Goal: Task Accomplishment & Management: Complete application form

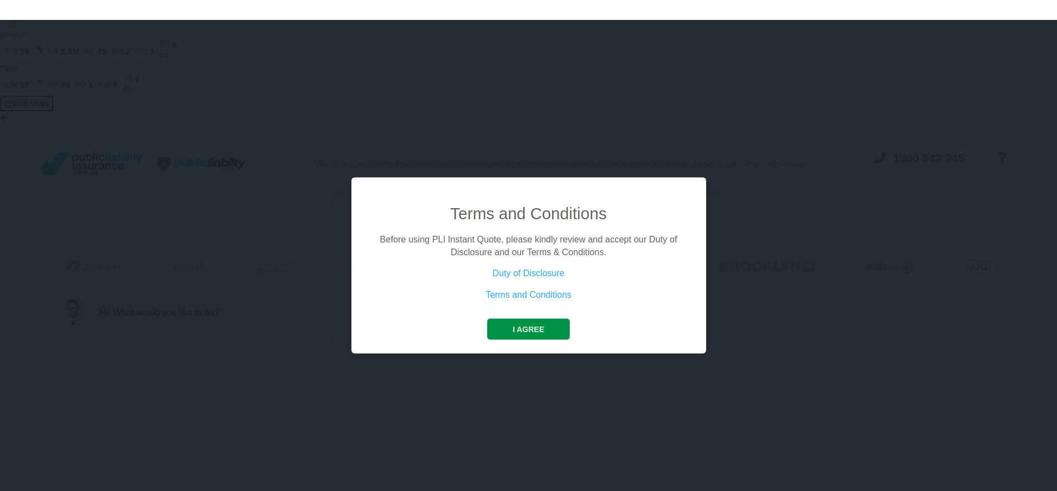
click at [537, 329] on button "I agree" at bounding box center [528, 329] width 83 height 21
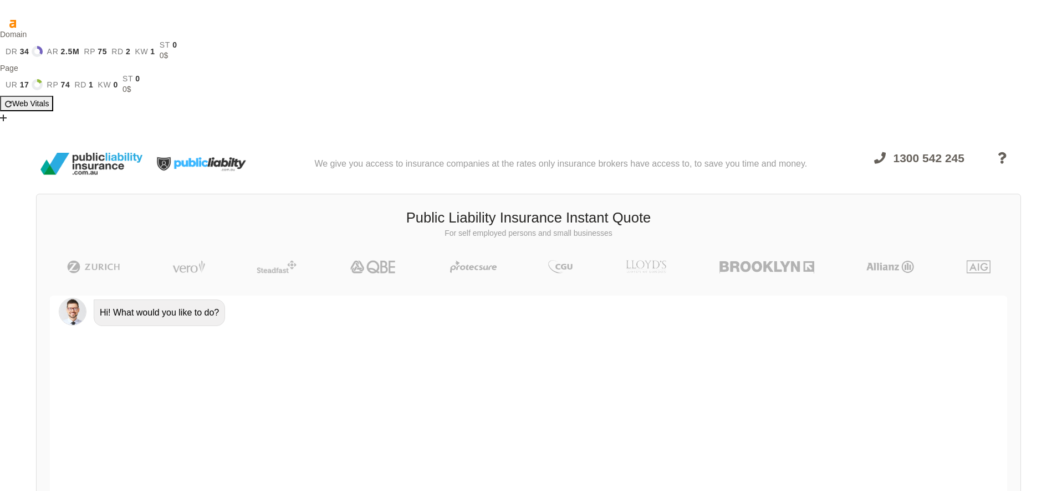
scroll to position [76, 0]
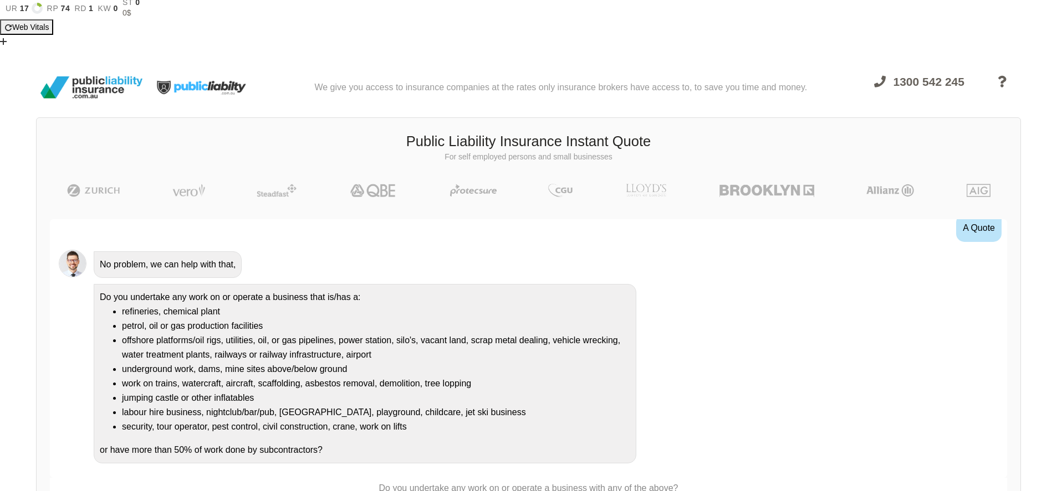
scroll to position [96, 0]
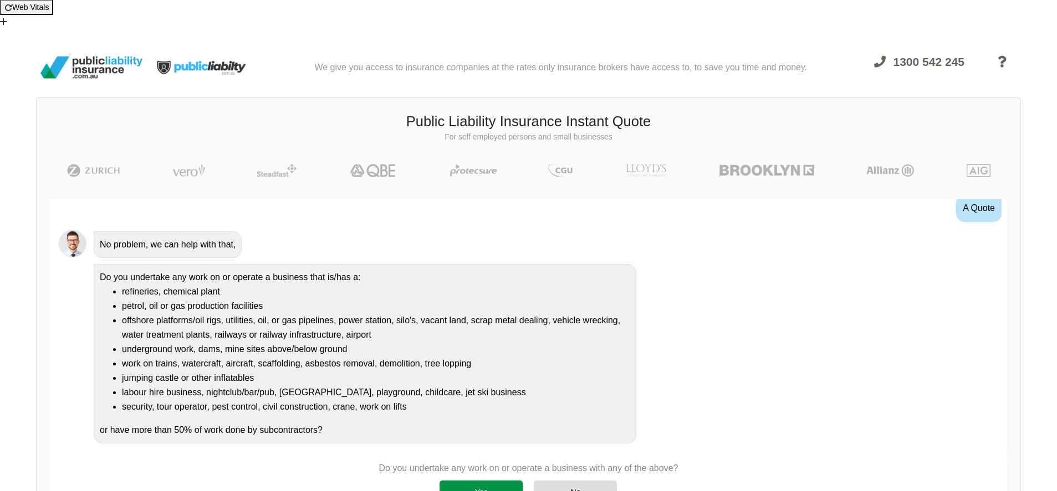
click at [495, 481] on div "Yes" at bounding box center [480, 492] width 83 height 23
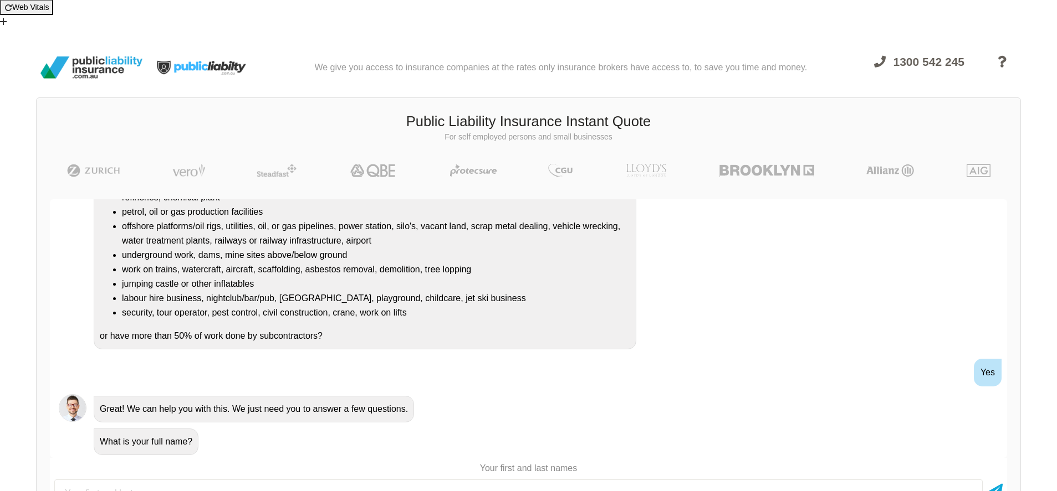
scroll to position [98, 0]
click at [268, 478] on input "text" at bounding box center [518, 492] width 928 height 28
type input "[PERSON_NAME]"
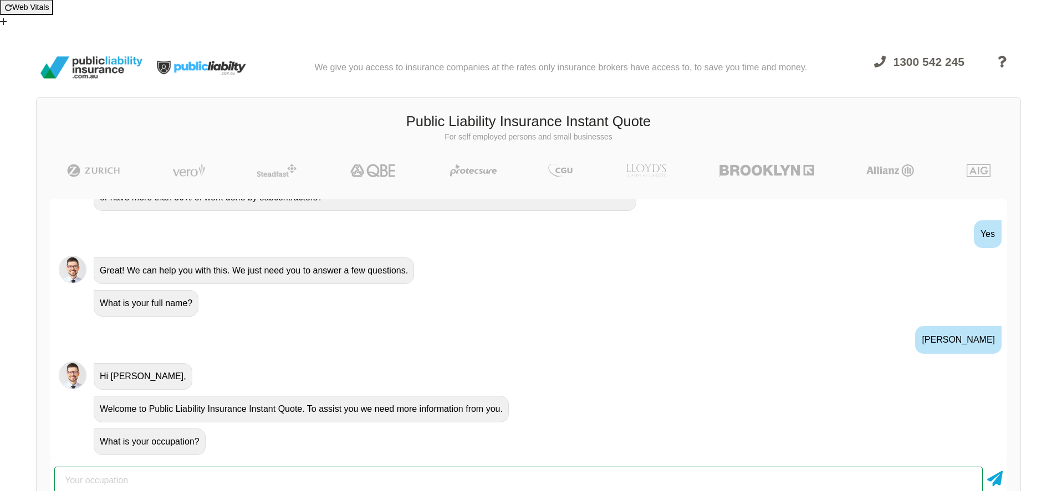
scroll to position [289, 0]
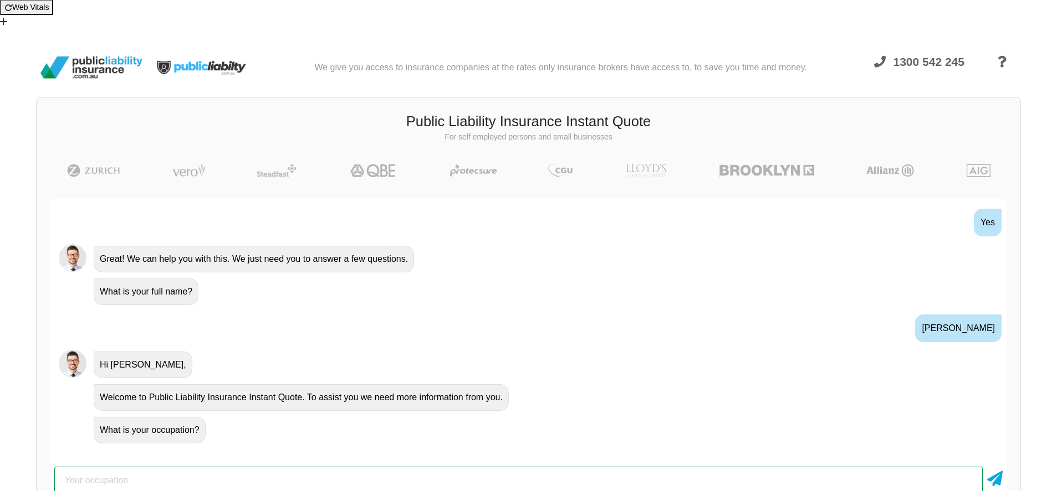
click at [371, 467] on input "text" at bounding box center [518, 481] width 928 height 28
type input "DJ"
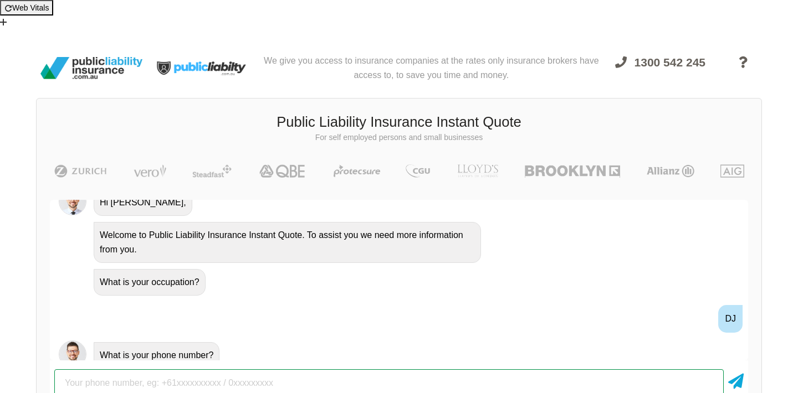
scroll to position [504, 0]
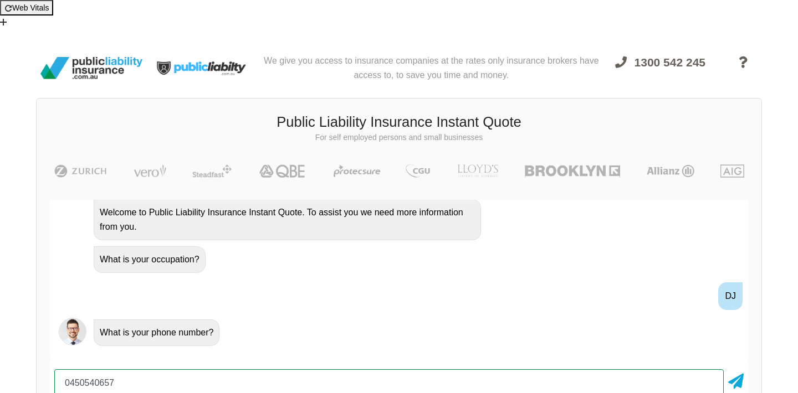
type input "0450540657"
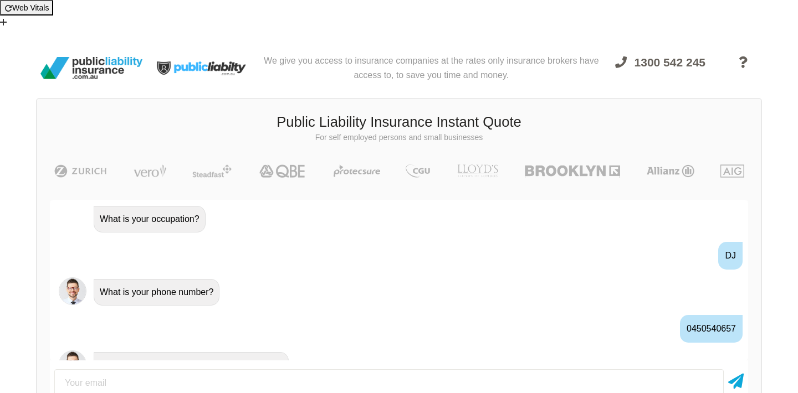
scroll to position [565, 0]
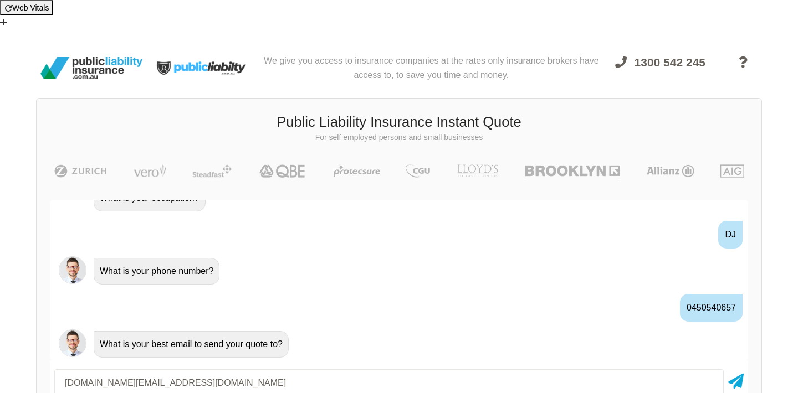
type input "[DOMAIN_NAME][EMAIL_ADDRESS][DOMAIN_NAME]"
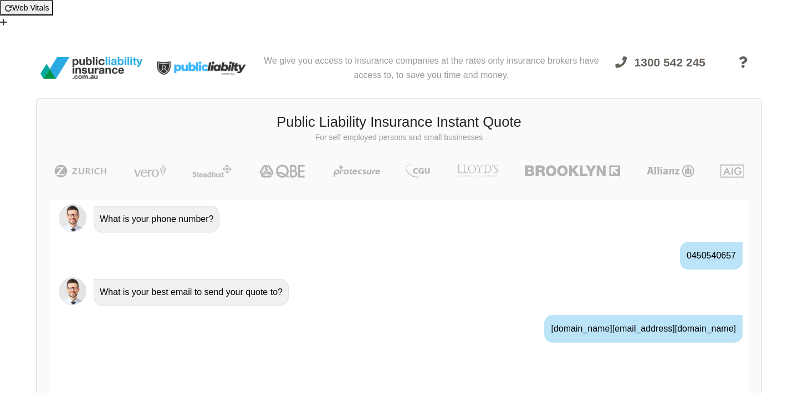
scroll to position [638, 0]
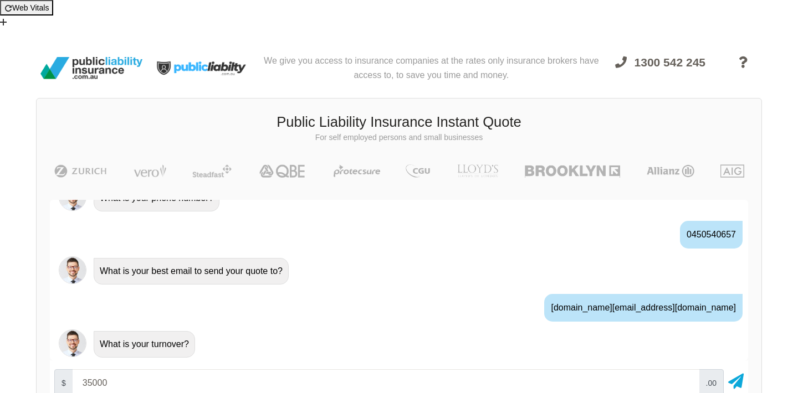
type input "35000"
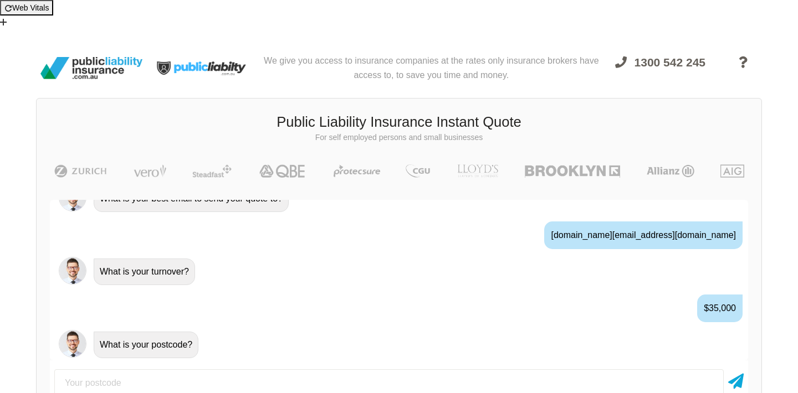
scroll to position [711, 0]
type input "2150"
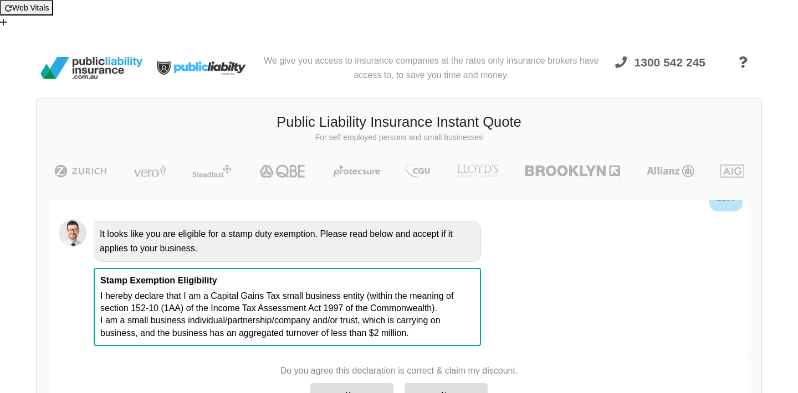
scroll to position [96, 0]
click at [366, 383] on div "Yes" at bounding box center [351, 394] width 83 height 23
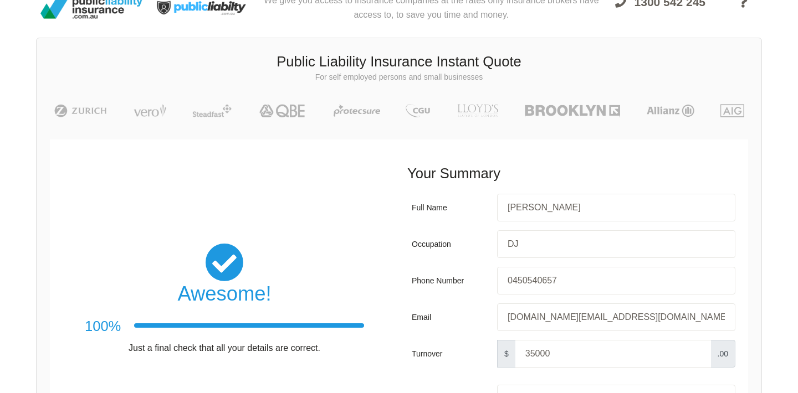
scroll to position [176, 0]
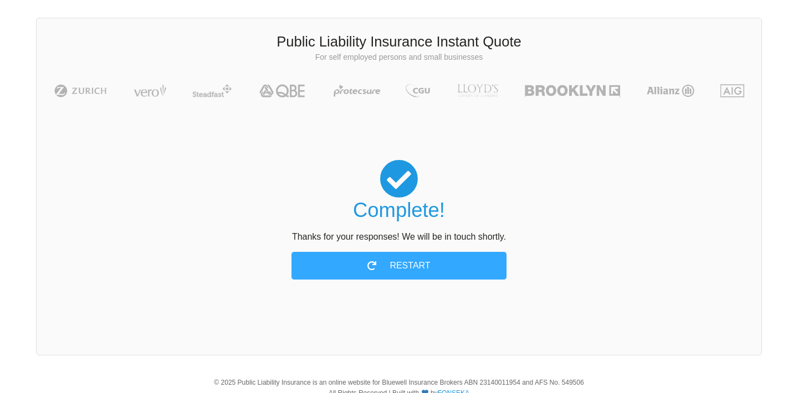
scroll to position [96, 0]
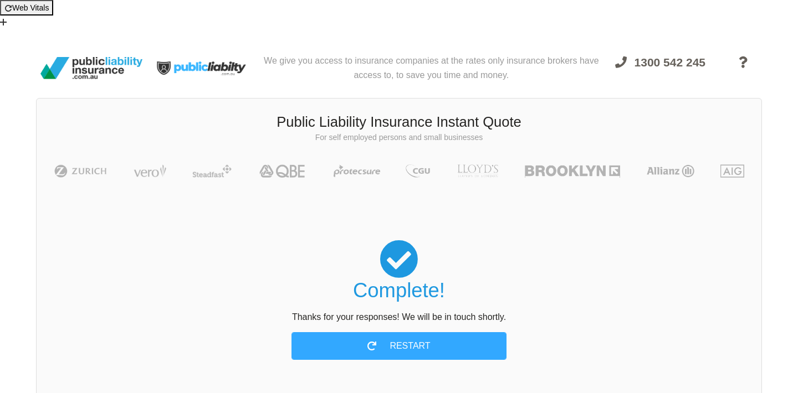
click at [591, 242] on div "Complete! Thanks for your responses! We will be in touch shortly. Restart" at bounding box center [398, 300] width 645 height 120
